Goal: Task Accomplishment & Management: Use online tool/utility

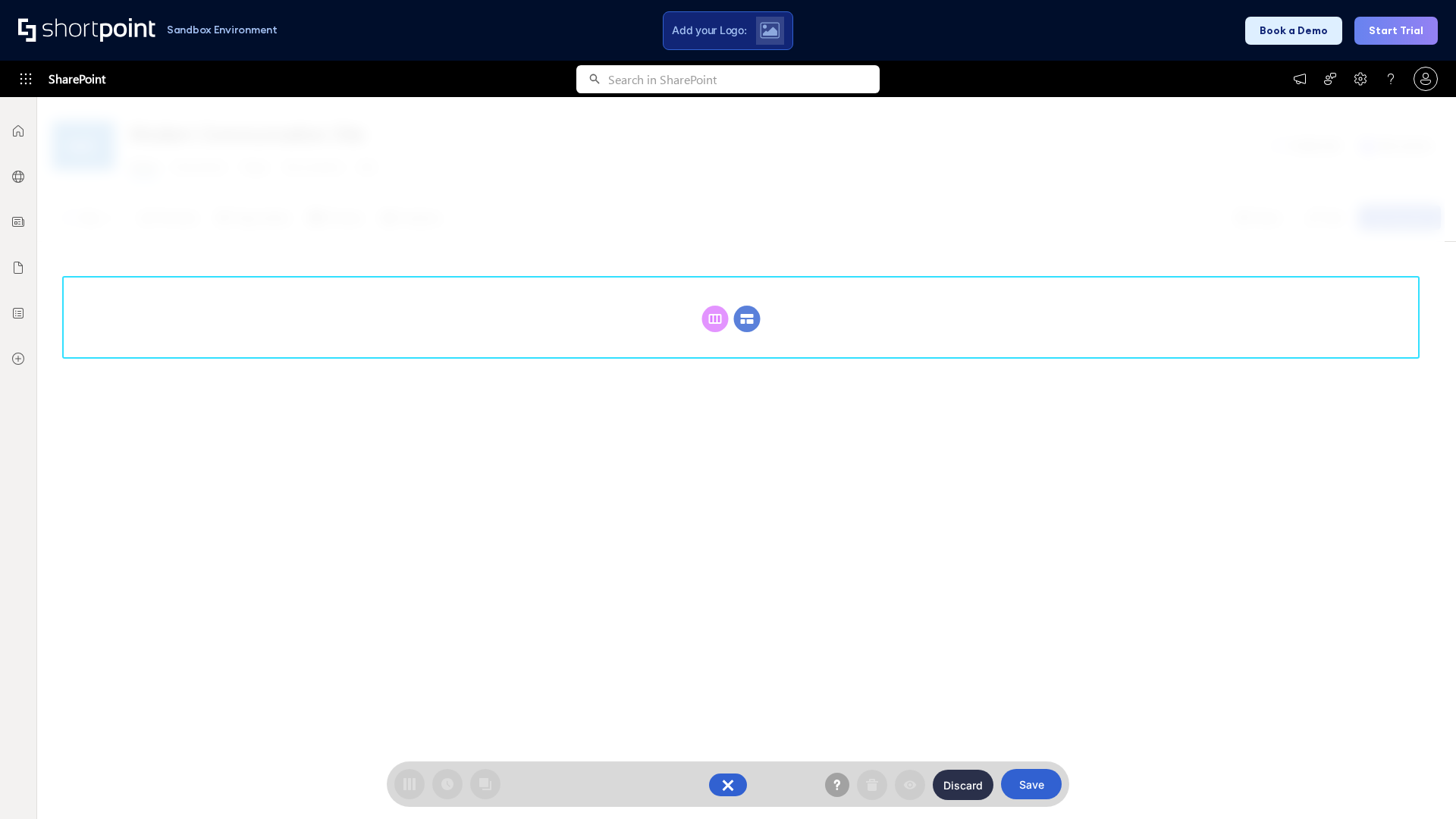
click at [747, 319] on circle at bounding box center [747, 319] width 27 height 27
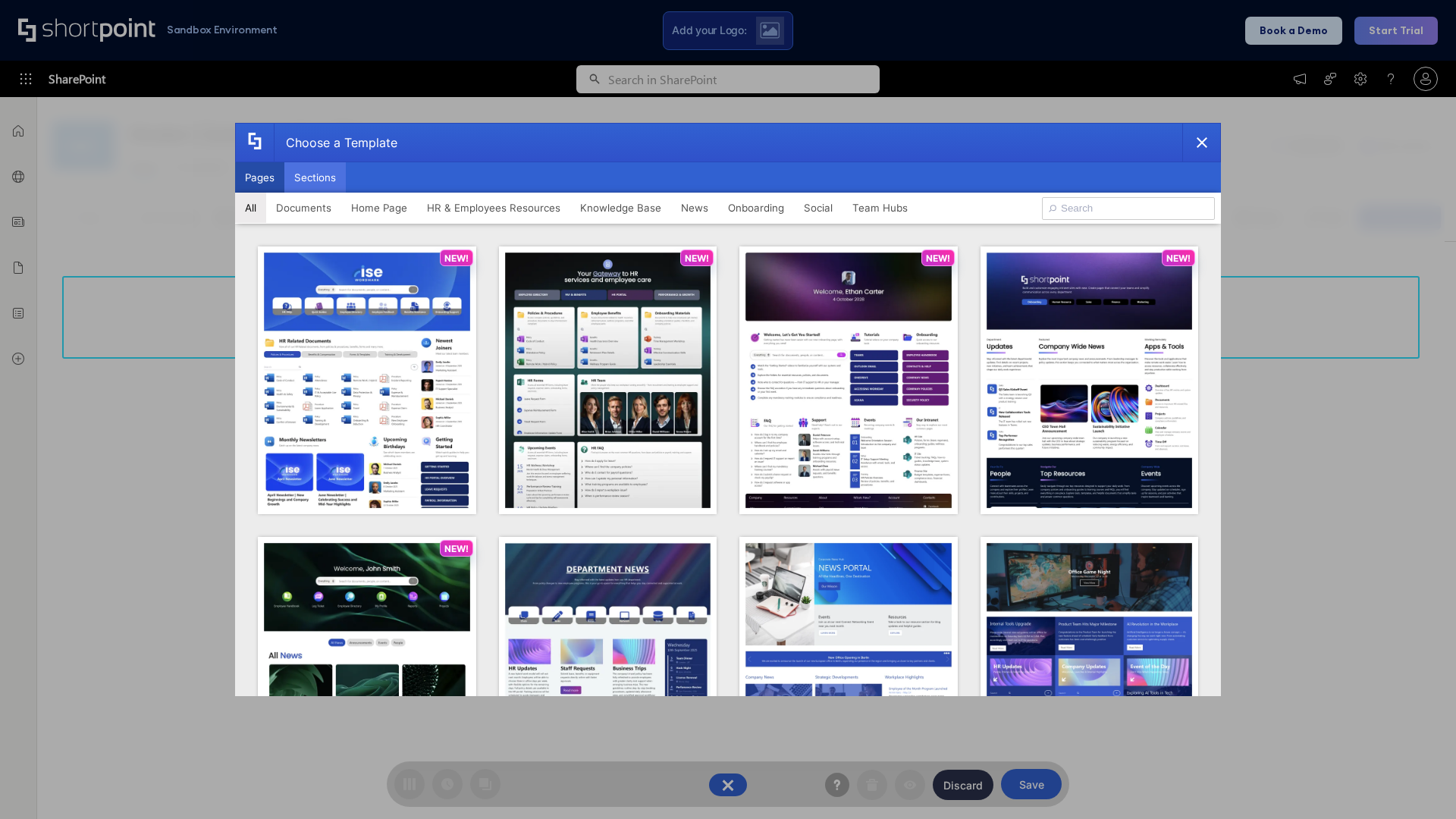
click at [314, 177] on button "Sections" at bounding box center [315, 178] width 61 height 31
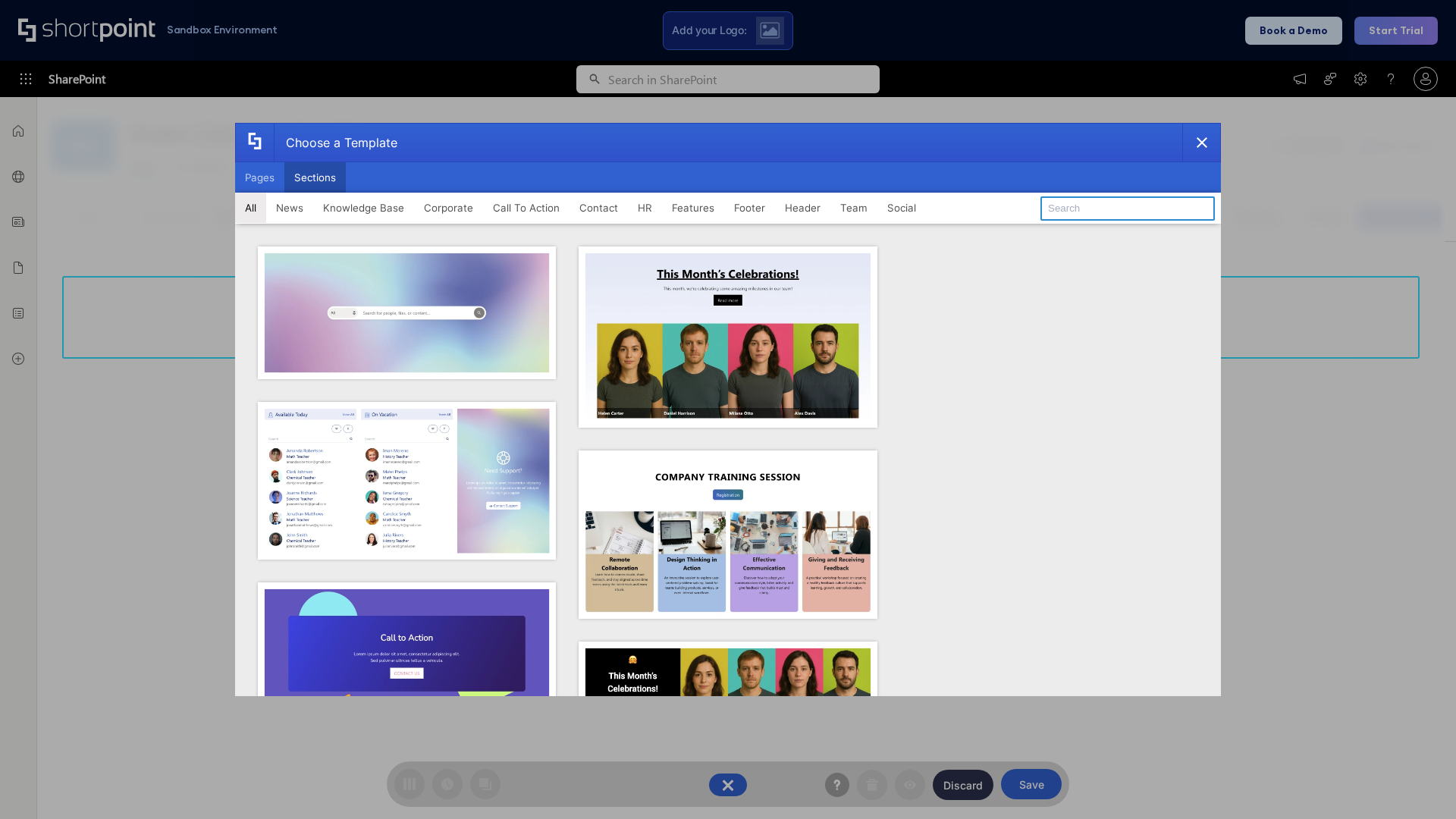
type input "Service Block 1"
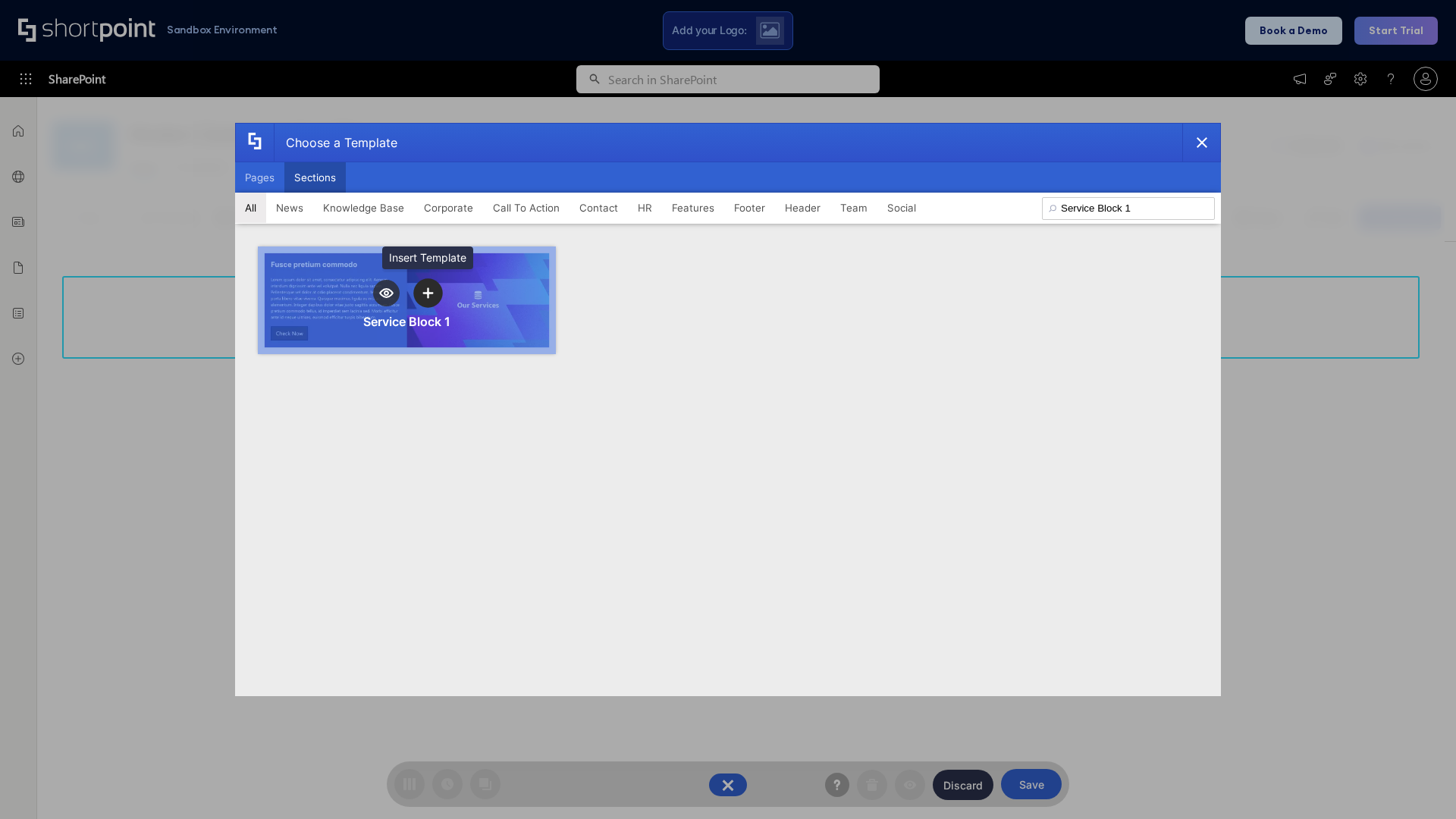
click at [428, 293] on icon "template selector" at bounding box center [427, 292] width 11 height 11
